Goal: Task Accomplishment & Management: Complete application form

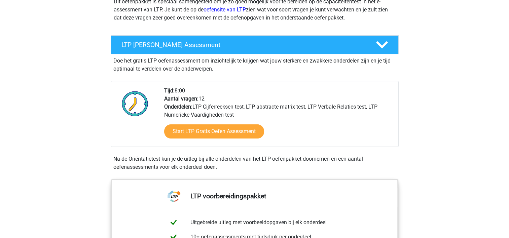
scroll to position [135, 0]
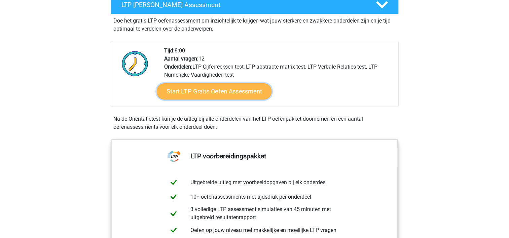
click at [204, 91] on link "Start LTP Gratis Oefen Assessment" at bounding box center [213, 91] width 115 height 16
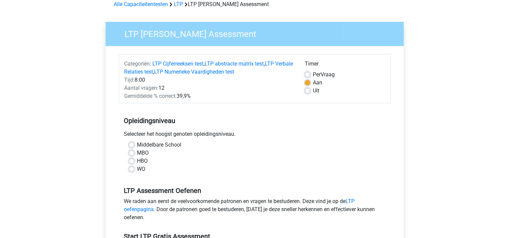
scroll to position [34, 0]
click at [137, 160] on label "HBO" at bounding box center [142, 161] width 11 height 8
click at [131, 160] on input "HBO" at bounding box center [131, 160] width 5 height 7
radio input "true"
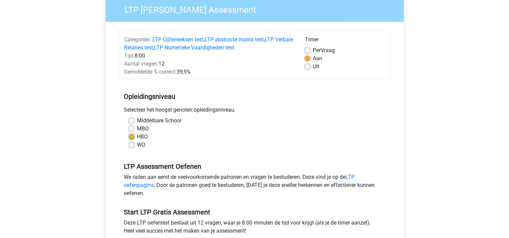
scroll to position [135, 0]
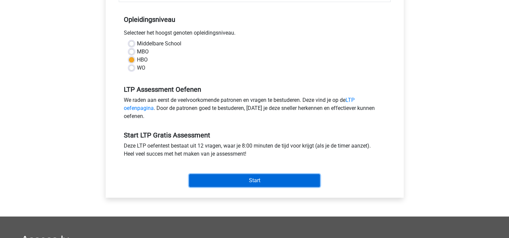
click at [266, 181] on input "Start" at bounding box center [254, 180] width 131 height 13
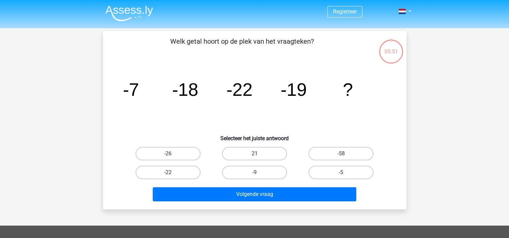
click at [413, 72] on div "05:51 Vraag 1 van de 12 Categorie: LTP gratis assessment Welk getal hoort op de…" at bounding box center [254, 120] width 319 height 179
click at [254, 175] on input "-9" at bounding box center [256, 175] width 4 height 4
radio input "true"
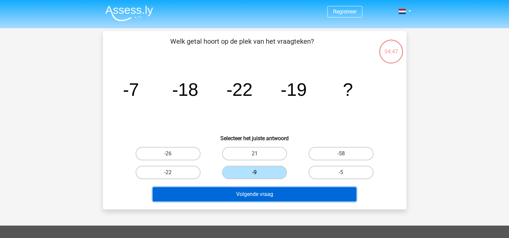
click at [292, 200] on button "Volgende vraag" at bounding box center [254, 194] width 203 height 14
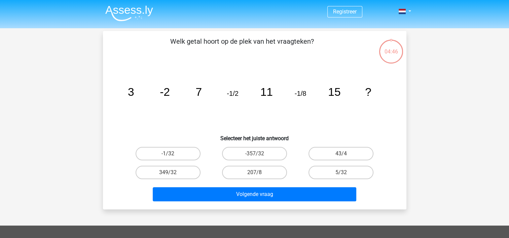
scroll to position [31, 0]
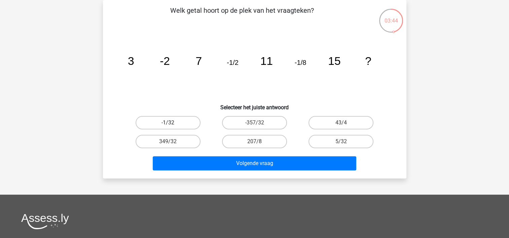
click at [180, 126] on label "-1/32" at bounding box center [168, 122] width 65 height 13
click at [172, 126] on input "-1/32" at bounding box center [170, 125] width 4 height 4
radio input "true"
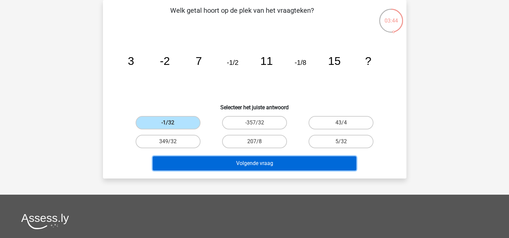
click at [300, 168] on button "Volgende vraag" at bounding box center [254, 163] width 203 height 14
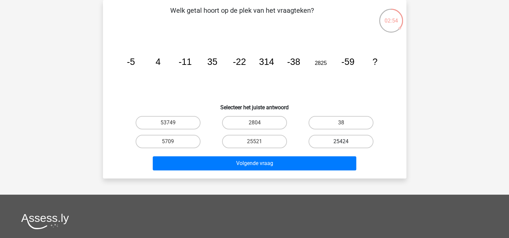
click at [334, 144] on label "25424" at bounding box center [340, 141] width 65 height 13
click at [341, 144] on input "25424" at bounding box center [343, 144] width 4 height 4
radio input "true"
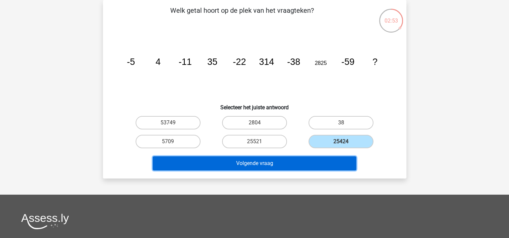
click at [331, 163] on button "Volgende vraag" at bounding box center [254, 163] width 203 height 14
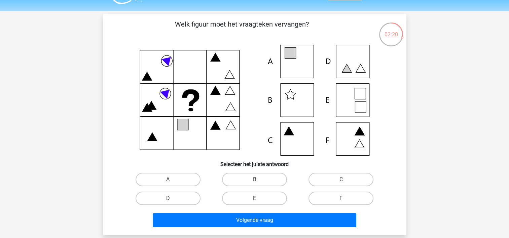
scroll to position [34, 0]
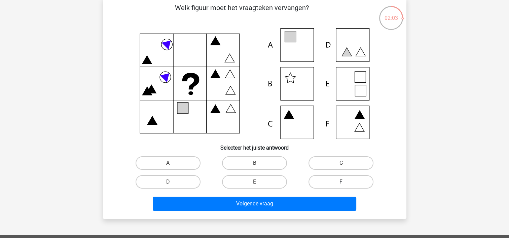
click at [365, 181] on label "F" at bounding box center [340, 181] width 65 height 13
click at [345, 182] on input "F" at bounding box center [343, 184] width 4 height 4
radio input "true"
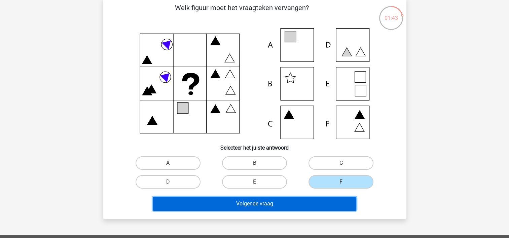
click at [272, 201] on button "Volgende vraag" at bounding box center [254, 204] width 203 height 14
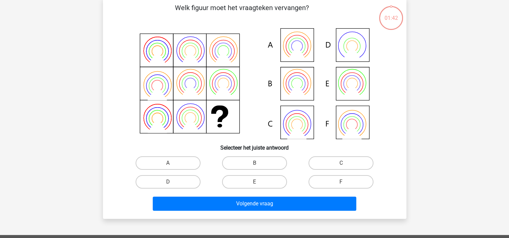
scroll to position [31, 0]
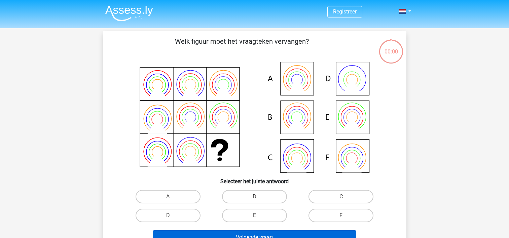
scroll to position [31, 0]
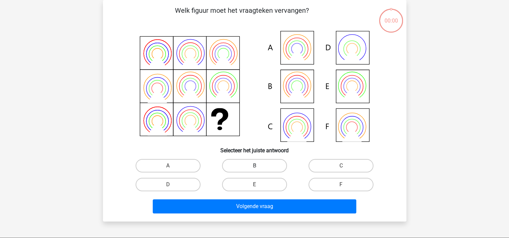
click at [255, 161] on label "B" at bounding box center [254, 165] width 65 height 13
click at [255, 166] on input "B" at bounding box center [256, 168] width 4 height 4
radio input "true"
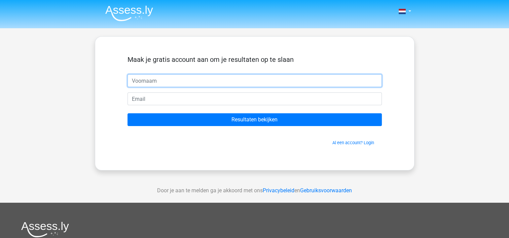
click at [221, 84] on input "text" at bounding box center [254, 80] width 254 height 13
type input "[PERSON_NAME]"
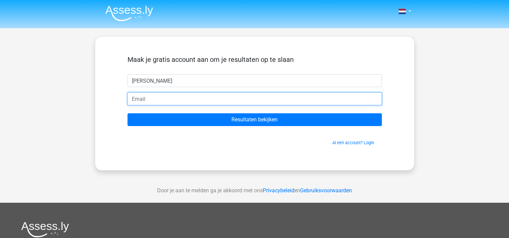
click at [195, 100] on input "email" at bounding box center [254, 98] width 254 height 13
type input "[PERSON_NAME][EMAIL_ADDRESS][DOMAIN_NAME]"
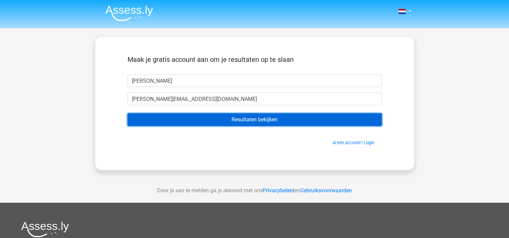
click at [271, 124] on input "Resultaten bekijken" at bounding box center [254, 119] width 254 height 13
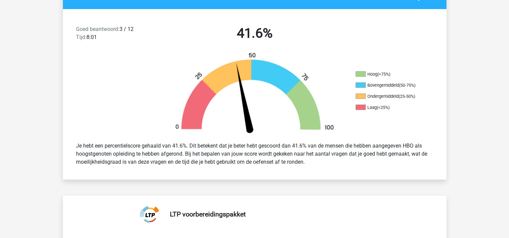
scroll to position [168, 0]
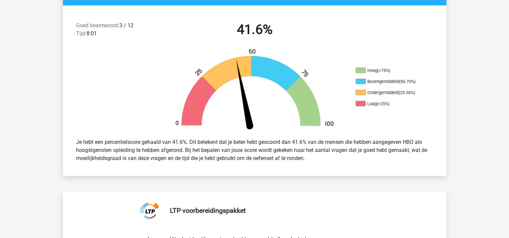
drag, startPoint x: 364, startPoint y: 93, endPoint x: 417, endPoint y: 96, distance: 53.2
click at [417, 96] on ul "Hoog (>75%) Bovengemiddeld (50-75%) Ondergemiddeld (25-50%) Laag (<25%)" at bounding box center [388, 90] width 67 height 44
drag, startPoint x: 417, startPoint y: 96, endPoint x: 351, endPoint y: 110, distance: 67.7
click at [351, 110] on div "Hoog (>75%) Bovengemiddeld (50-75%) Ondergemiddeld (25-50%) Laag (<25%)" at bounding box center [398, 91] width 96 height 46
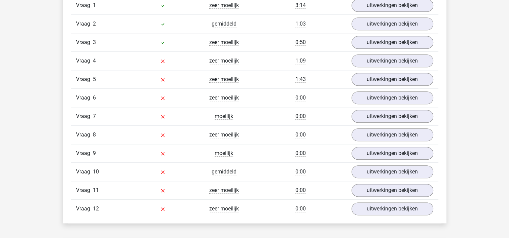
scroll to position [572, 0]
